Goal: Entertainment & Leisure: Consume media (video, audio)

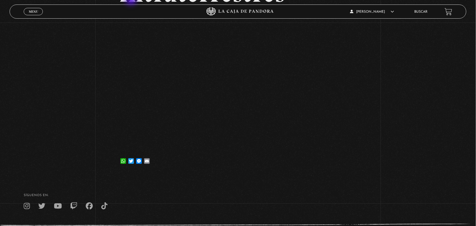
scroll to position [76, 0]
click at [30, 11] on span "Menu" at bounding box center [33, 11] width 9 height 3
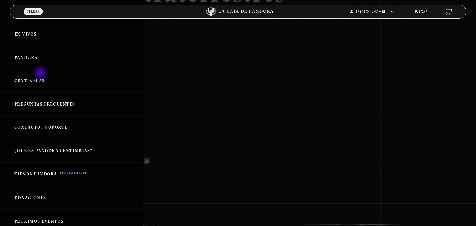
click at [41, 81] on link "Centinelas" at bounding box center [71, 80] width 143 height 23
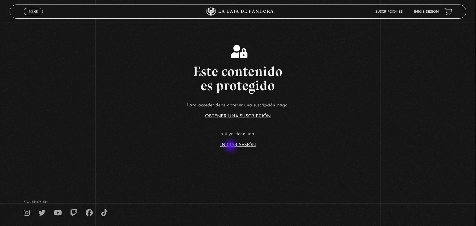
click at [231, 147] on link "Iniciar Sesión" at bounding box center [238, 145] width 36 height 5
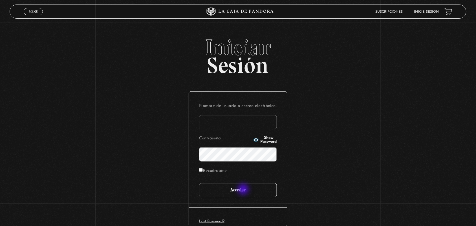
type input "ANGE-LU"
click at [244, 191] on input "Acceder" at bounding box center [238, 190] width 78 height 14
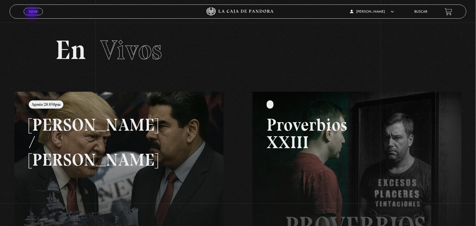
click at [32, 13] on span "Menu" at bounding box center [33, 11] width 9 height 3
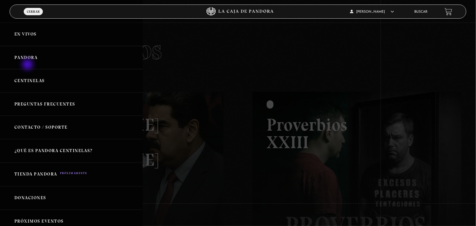
click at [28, 65] on link "Pandora" at bounding box center [71, 57] width 143 height 23
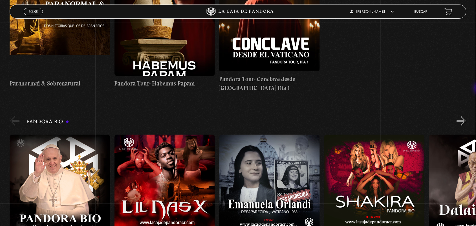
scroll to position [855, 0]
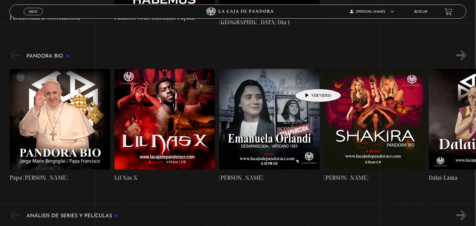
click at [309, 80] on figure at bounding box center [269, 119] width 101 height 101
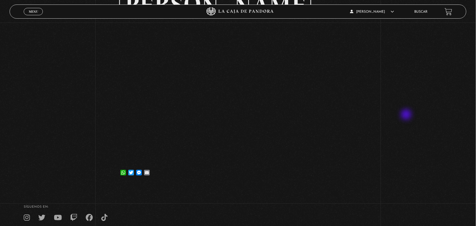
scroll to position [64, 0]
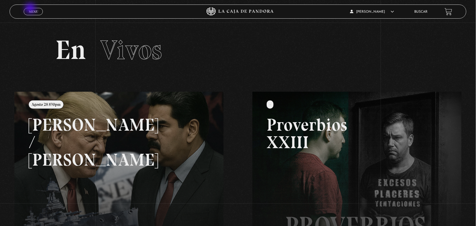
click at [32, 12] on span "Menu" at bounding box center [33, 11] width 9 height 3
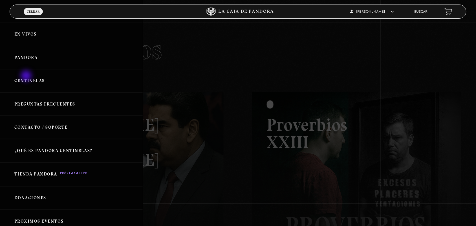
click at [27, 76] on link "Centinelas" at bounding box center [71, 80] width 143 height 23
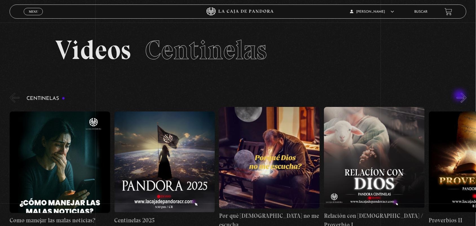
click at [460, 96] on div "Centinelas" at bounding box center [243, 160] width 466 height 137
click at [467, 99] on button "»" at bounding box center [462, 98] width 10 height 10
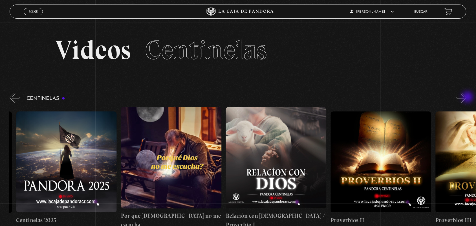
click at [467, 98] on button "»" at bounding box center [462, 98] width 10 height 10
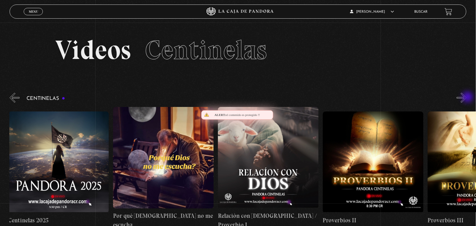
click at [467, 98] on button "»" at bounding box center [462, 98] width 10 height 10
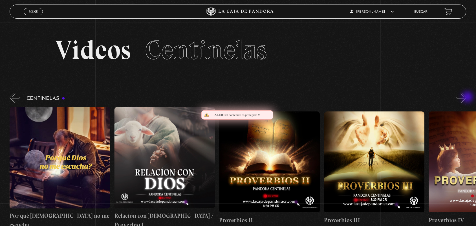
click at [467, 98] on button "»" at bounding box center [462, 98] width 10 height 10
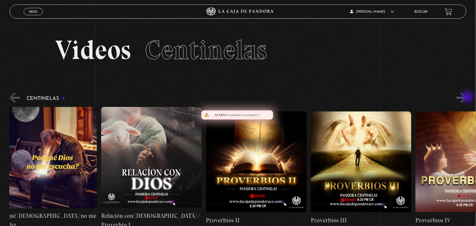
click at [467, 98] on button "»" at bounding box center [462, 98] width 10 height 10
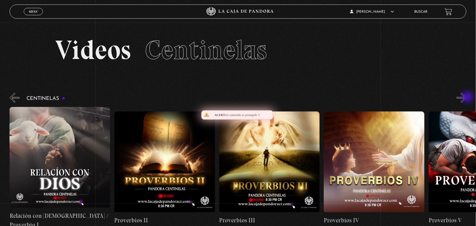
click at [467, 98] on button "»" at bounding box center [462, 98] width 10 height 10
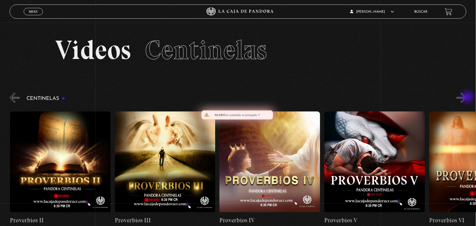
click at [467, 98] on button "»" at bounding box center [462, 98] width 10 height 10
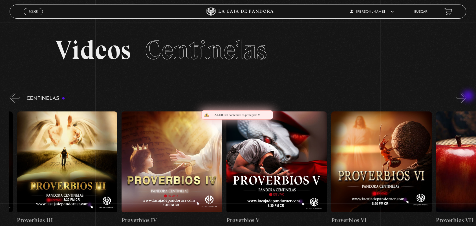
click at [467, 96] on button "»" at bounding box center [462, 98] width 10 height 10
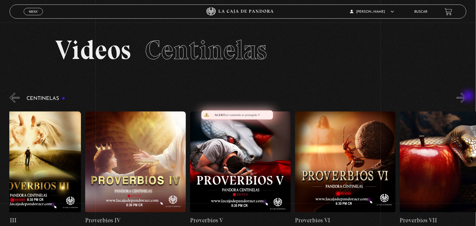
click at [467, 96] on button "»" at bounding box center [462, 98] width 10 height 10
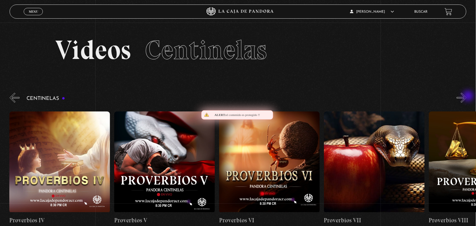
click at [467, 96] on button "»" at bounding box center [462, 98] width 10 height 10
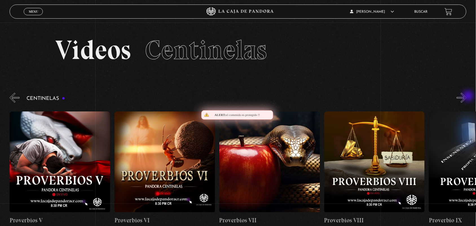
click at [467, 96] on button "»" at bounding box center [462, 98] width 10 height 10
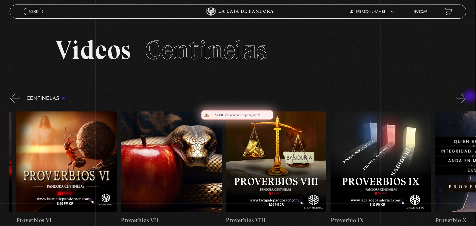
click at [467, 97] on button "»" at bounding box center [462, 98] width 10 height 10
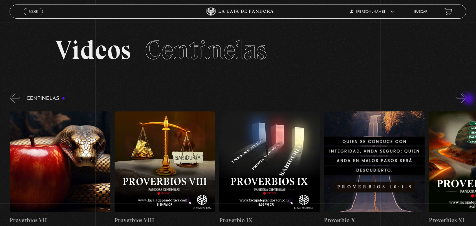
click at [467, 100] on button "»" at bounding box center [462, 98] width 10 height 10
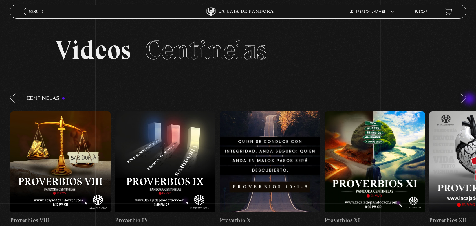
click at [467, 100] on button "»" at bounding box center [462, 98] width 10 height 10
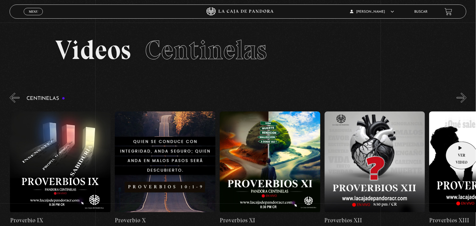
scroll to position [0, 1153]
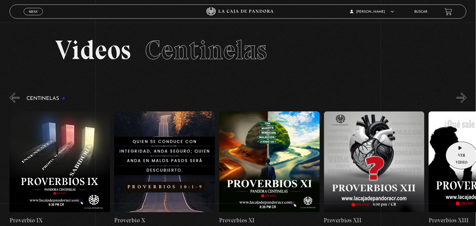
click at [460, 142] on figure at bounding box center [479, 161] width 101 height 101
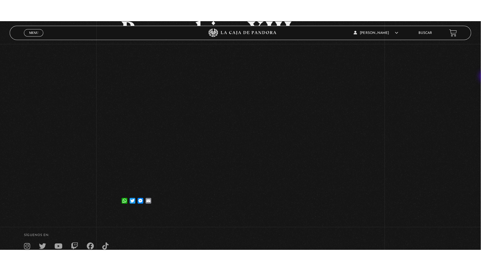
scroll to position [62, 0]
